Goal: Find specific page/section: Find specific page/section

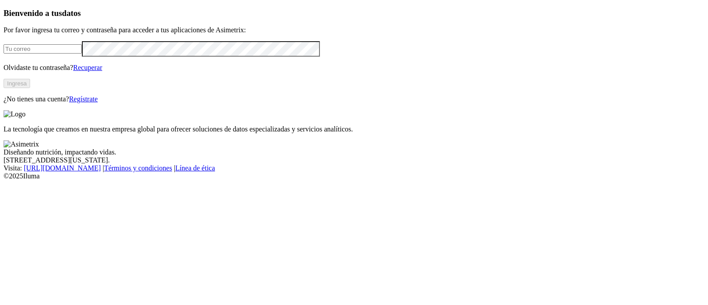
type input "[PERSON_NAME][EMAIL_ADDRESS][PERSON_NAME][DOMAIN_NAME]"
click at [30, 88] on button "Ingresa" at bounding box center [17, 83] width 27 height 9
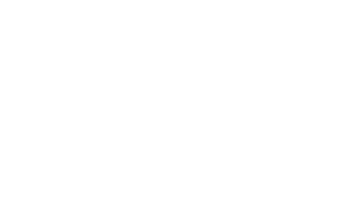
scroll to position [75, 0]
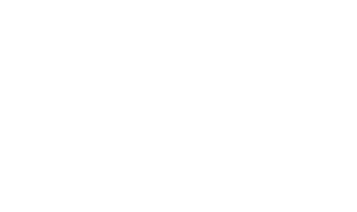
drag, startPoint x: 80, startPoint y: 80, endPoint x: 195, endPoint y: 143, distance: 130.5
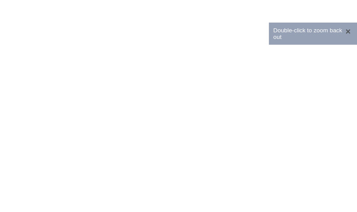
click at [343, 32] on button "×" at bounding box center [348, 31] width 10 height 9
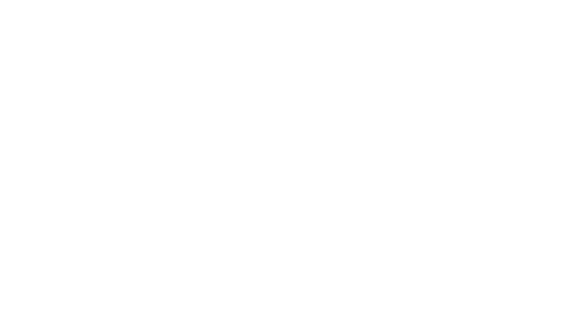
scroll to position [0, 0]
